Goal: Information Seeking & Learning: Find specific fact

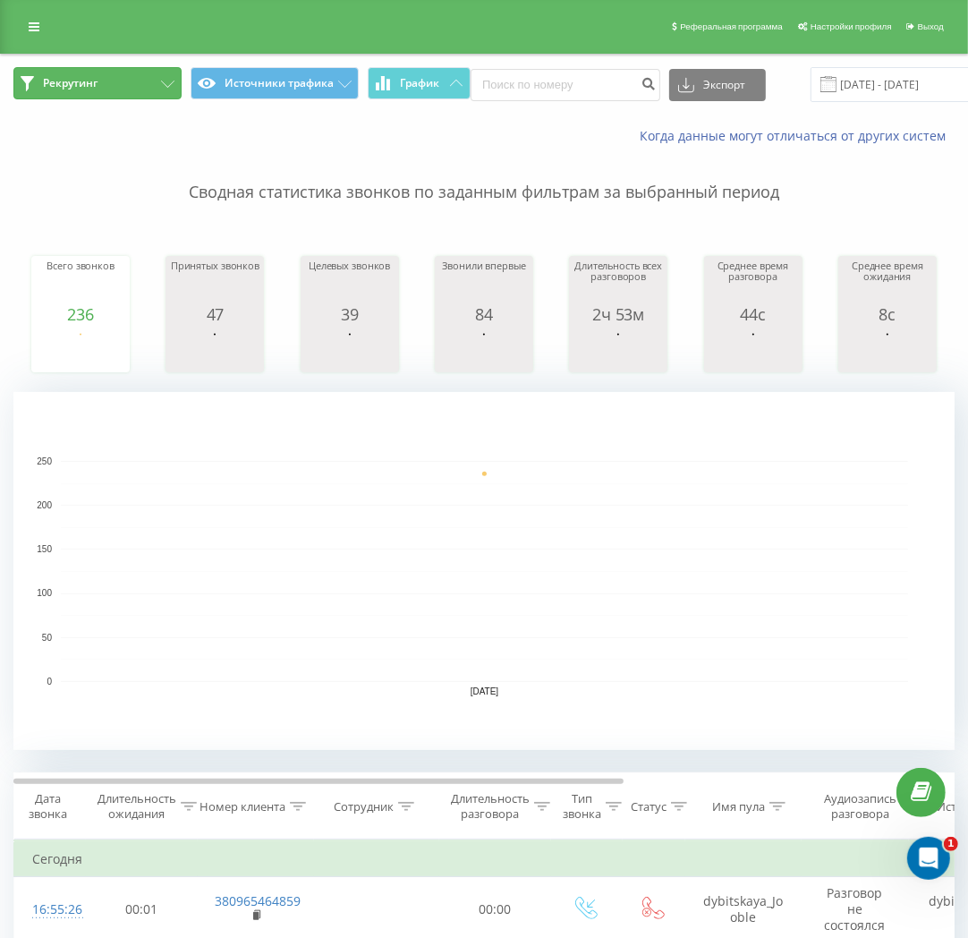
click at [111, 82] on button "Рекрутинг" at bounding box center [97, 83] width 168 height 32
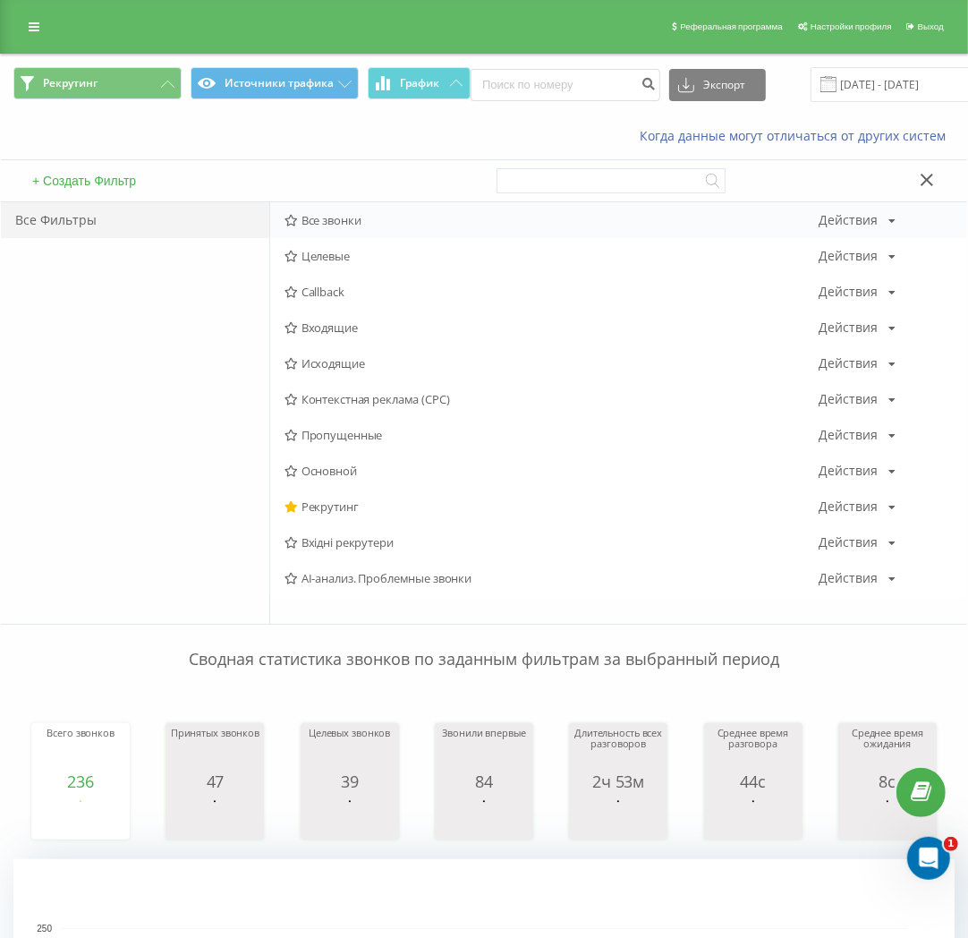
click at [351, 215] on span "Все звонки" at bounding box center [551, 220] width 535 height 13
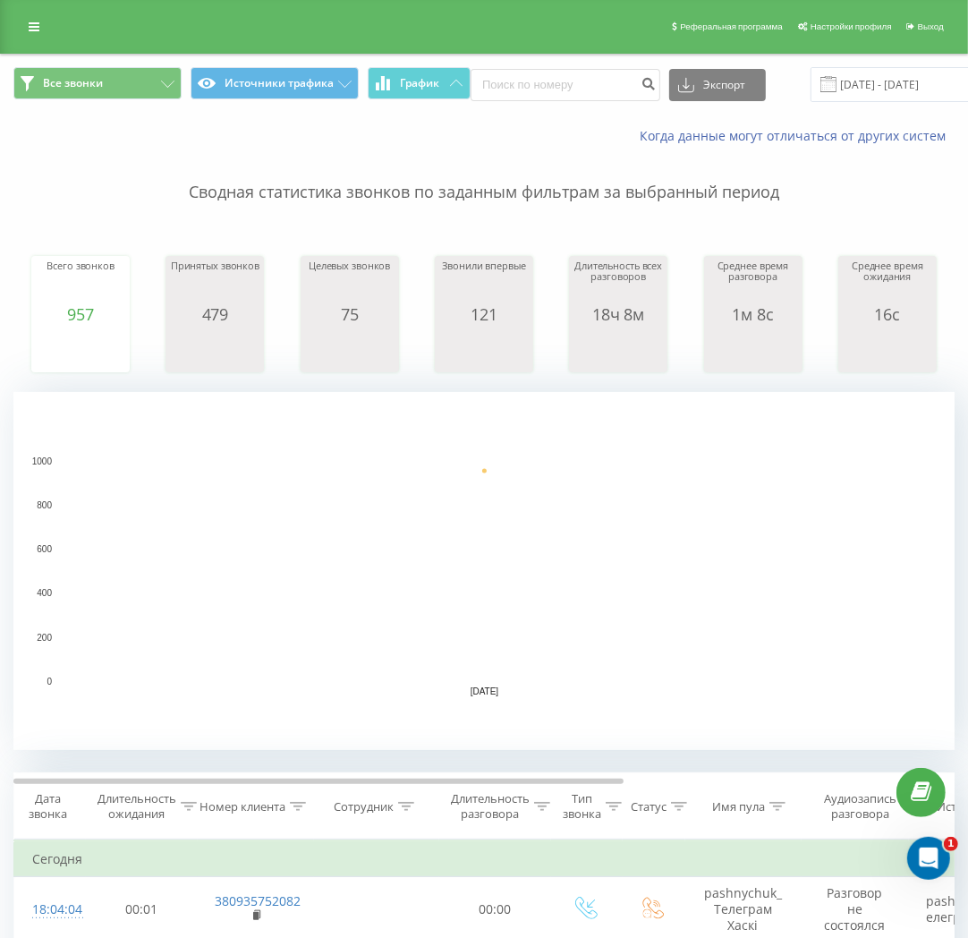
scroll to position [596, 0]
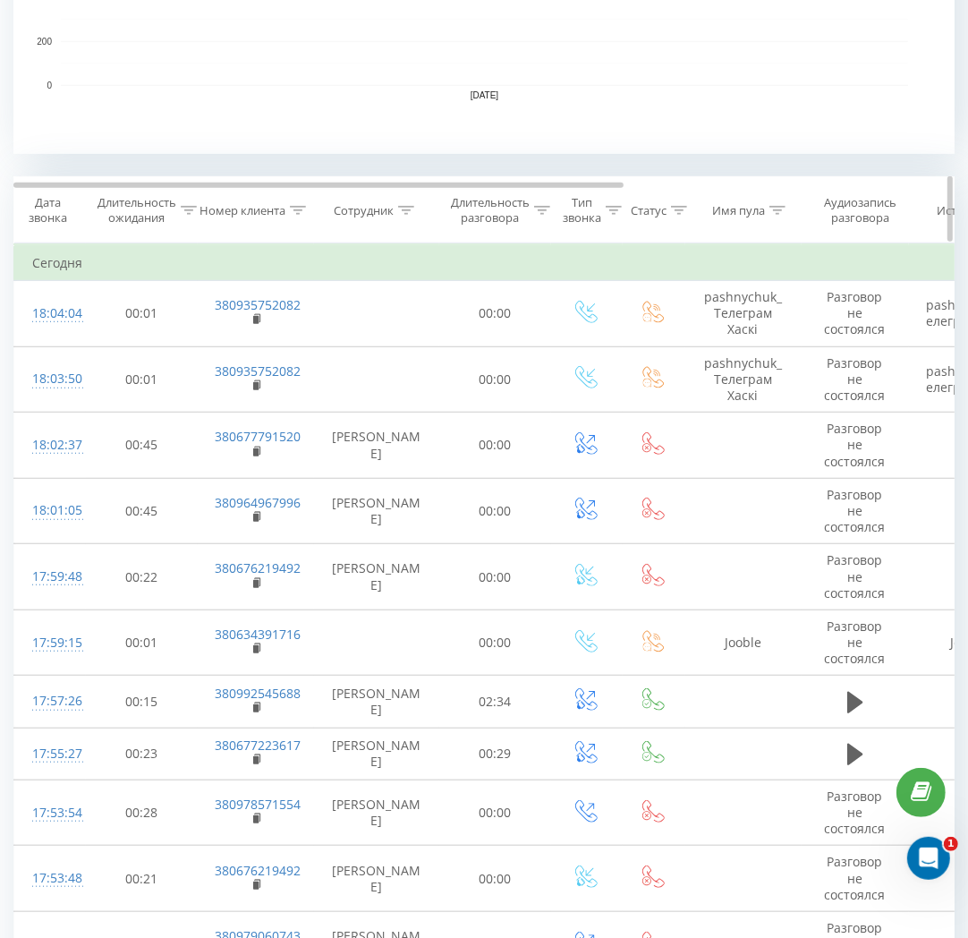
click at [363, 208] on div "Сотрудник" at bounding box center [364, 210] width 60 height 15
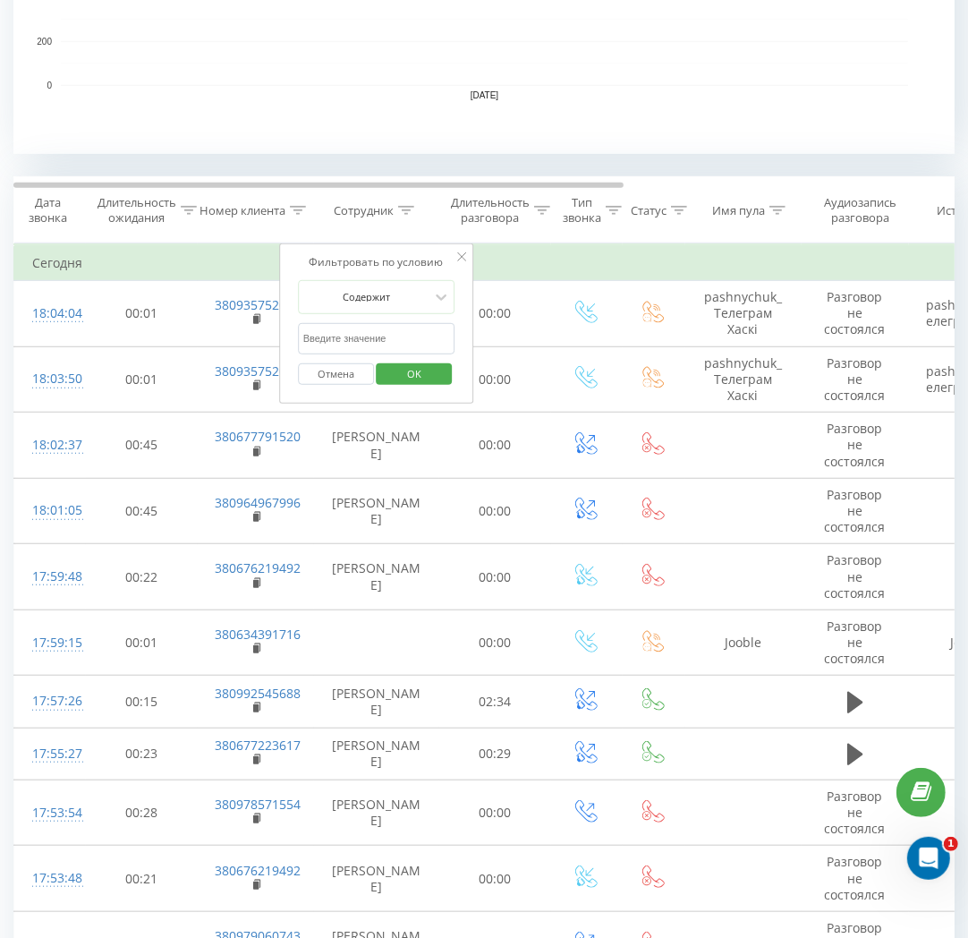
click at [376, 337] on input "text" at bounding box center [376, 338] width 157 height 31
type input "шуст"
click at [408, 378] on span "OK" at bounding box center [414, 374] width 50 height 28
